Goal: Transaction & Acquisition: Purchase product/service

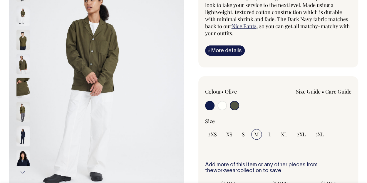
scroll to position [88, 0]
click at [202, 108] on div "Colour • Olive S" at bounding box center [278, 184] width 160 height 217
click at [207, 104] on input "radio" at bounding box center [209, 105] width 9 height 9
radio input "true"
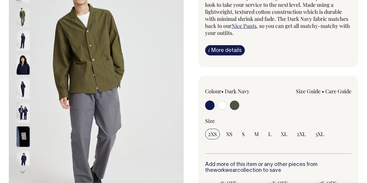
click at [209, 103] on input "radio" at bounding box center [209, 105] width 9 height 9
click at [210, 105] on input "radio" at bounding box center [209, 105] width 9 height 9
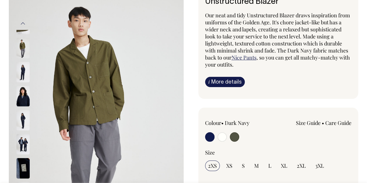
scroll to position [56, 0]
click at [210, 136] on input "radio" at bounding box center [209, 137] width 9 height 9
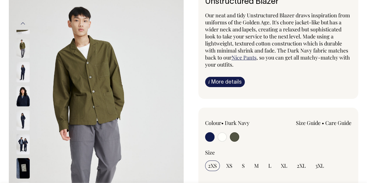
click at [210, 136] on input "radio" at bounding box center [209, 137] width 9 height 9
click at [222, 136] on input "radio" at bounding box center [221, 137] width 9 height 9
radio input "true"
radio input "false"
radio input "true"
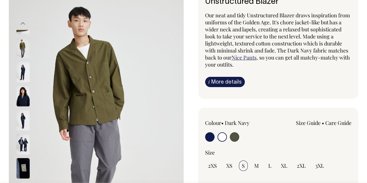
select select "Off-White"
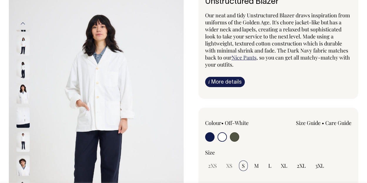
click at [252, 164] on input "M" at bounding box center [256, 166] width 11 height 11
radio input "true"
select select "M"
click at [210, 137] on input "radio" at bounding box center [209, 137] width 9 height 9
radio input "true"
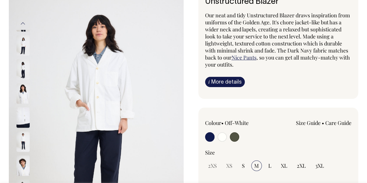
radio input "true"
select select "Dark Navy"
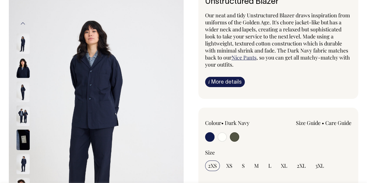
click at [21, 35] on img at bounding box center [22, 43] width 13 height 21
click at [131, 117] on img at bounding box center [96, 114] width 175 height 262
click at [98, 90] on img at bounding box center [96, 114] width 175 height 262
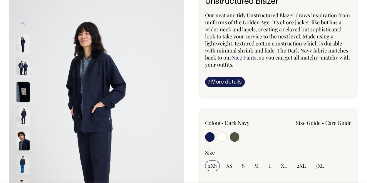
click at [104, 97] on img at bounding box center [96, 114] width 175 height 262
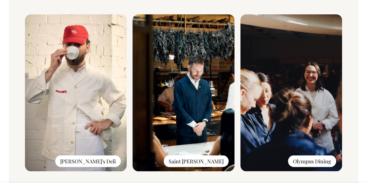
scroll to position [481, 0]
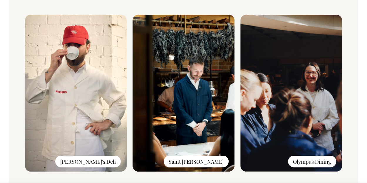
click at [202, 96] on img at bounding box center [184, 93] width 102 height 157
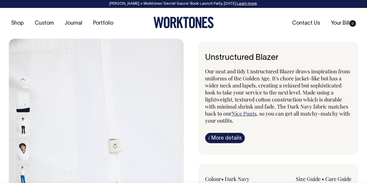
scroll to position [0, 0]
